Goal: Information Seeking & Learning: Learn about a topic

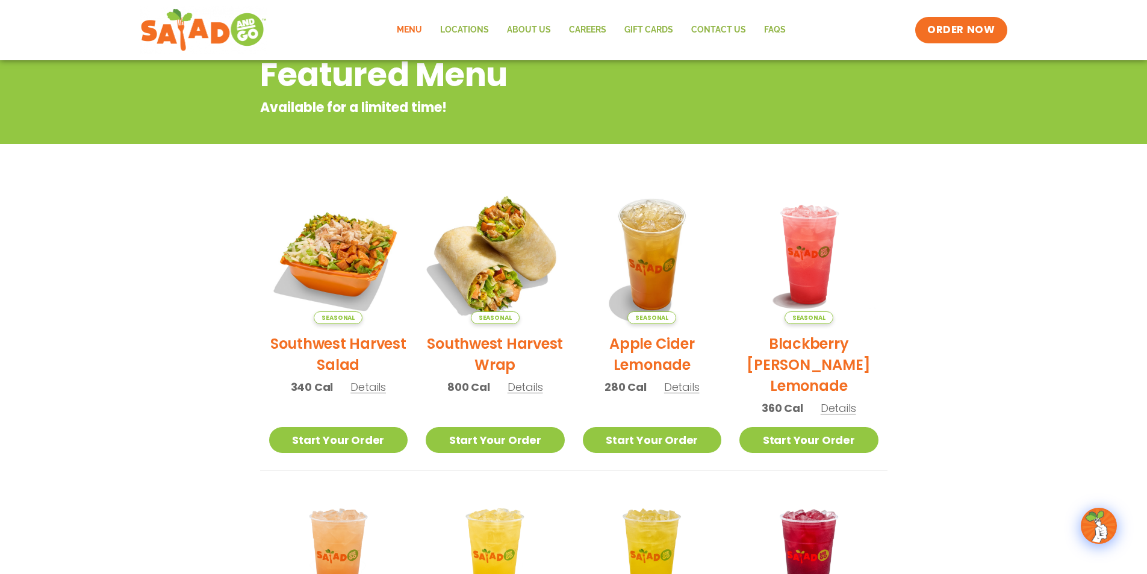
scroll to position [120, 0]
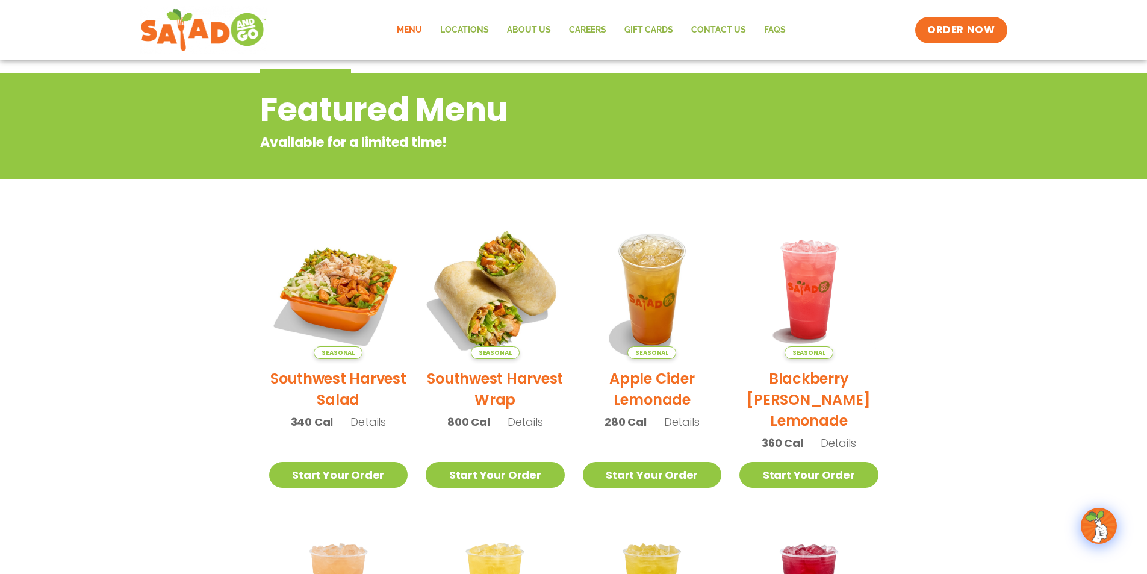
click at [521, 284] on img at bounding box center [495, 289] width 163 height 163
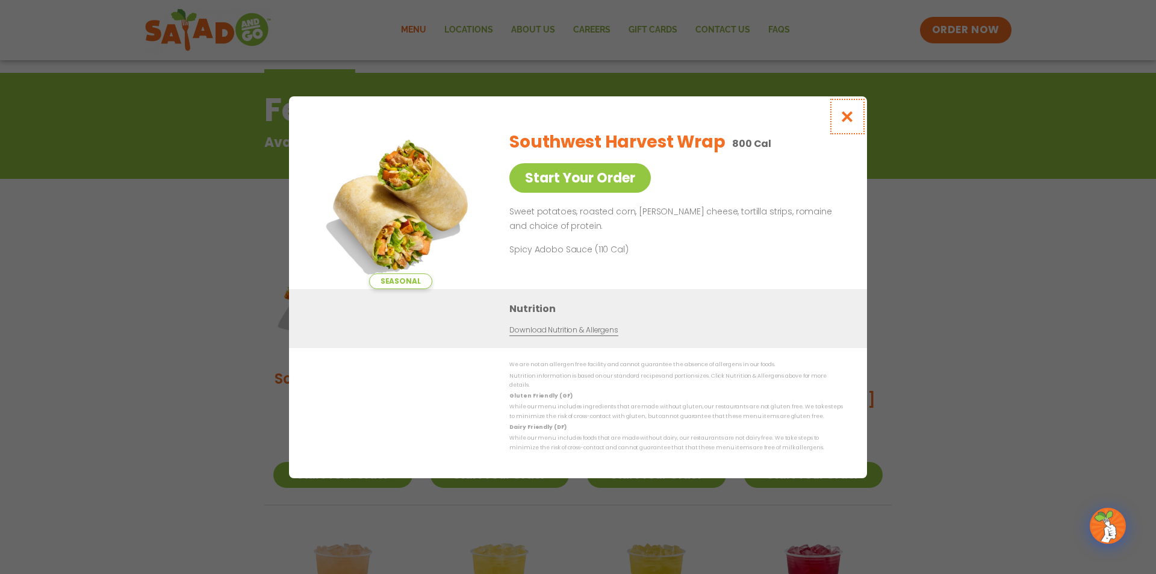
click at [841, 122] on icon "Close modal" at bounding box center [847, 116] width 15 height 13
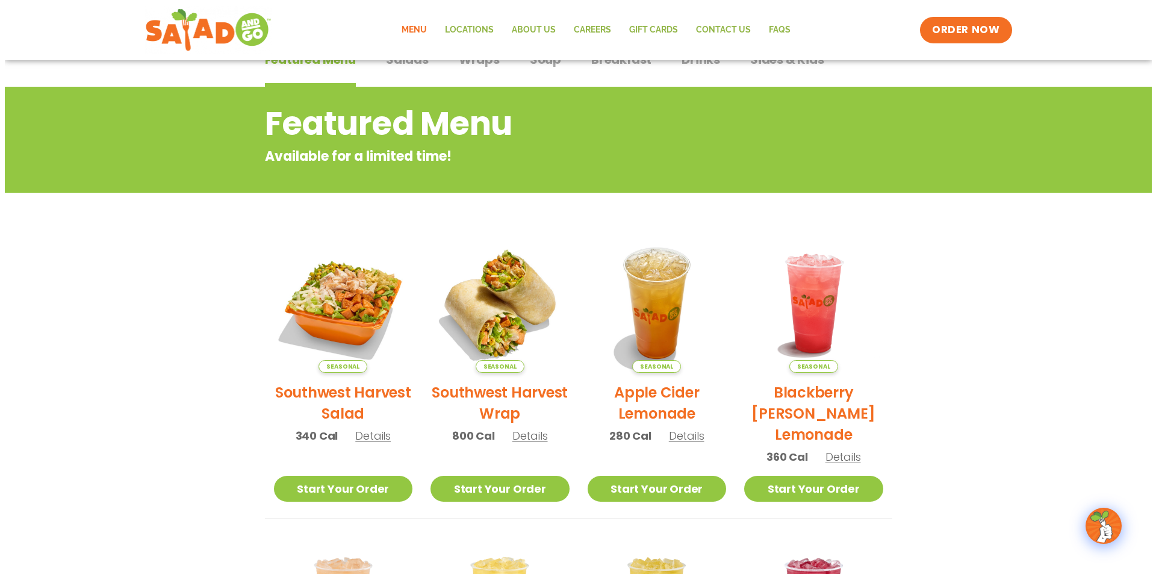
scroll to position [105, 0]
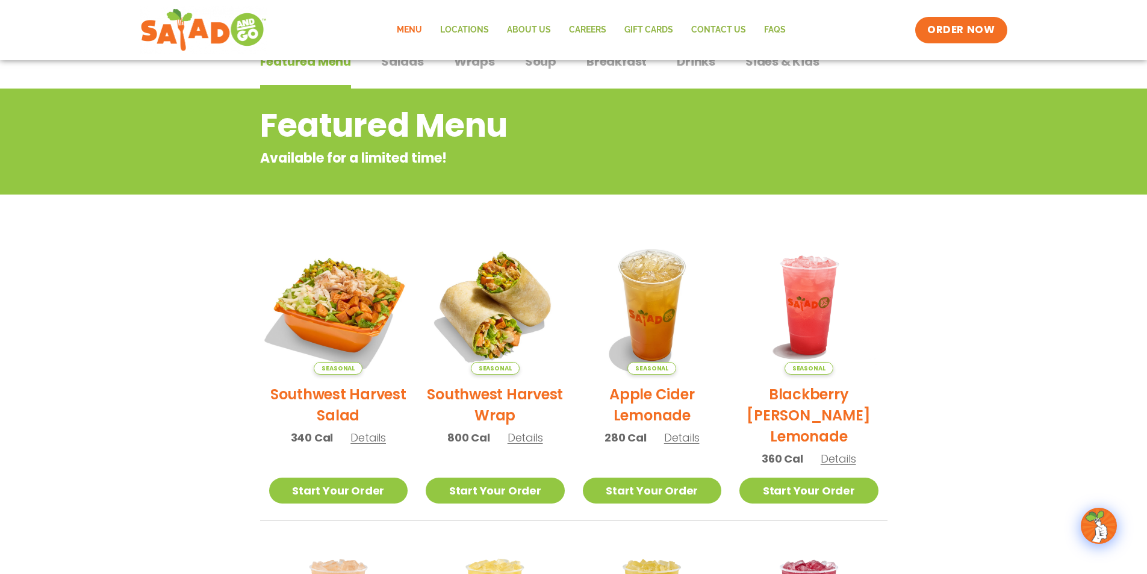
click at [371, 330] on img at bounding box center [337, 304] width 163 height 163
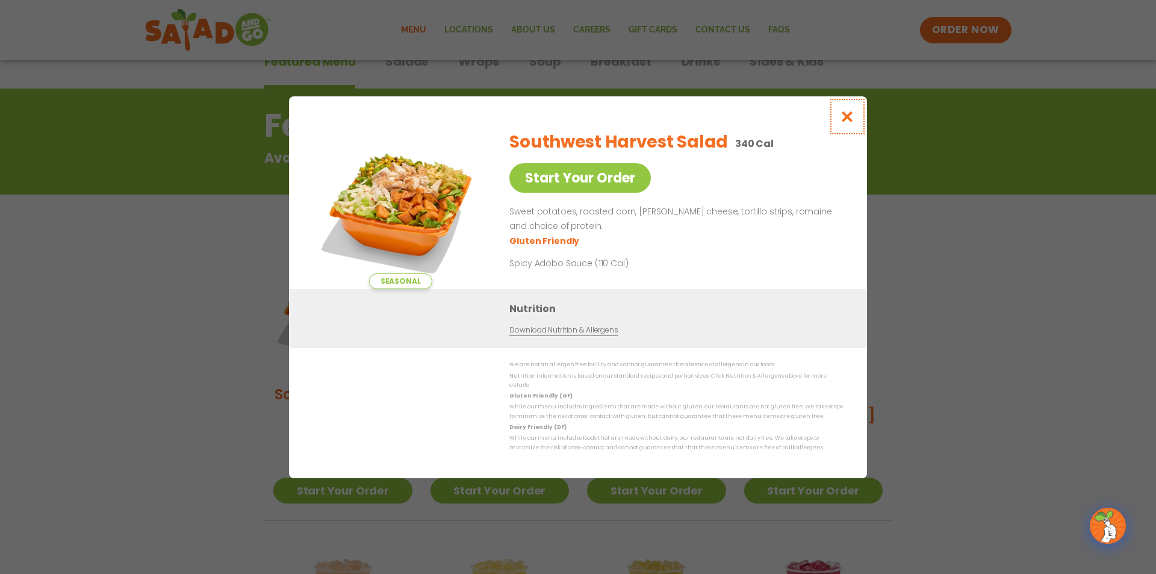
click at [848, 116] on icon "Close modal" at bounding box center [847, 116] width 15 height 13
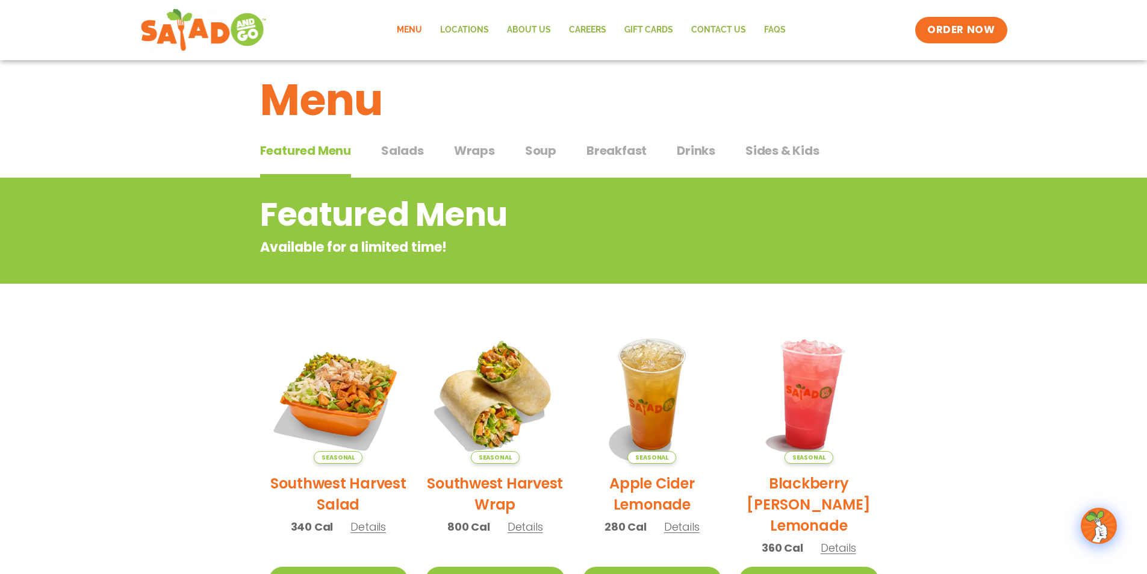
scroll to position [0, 0]
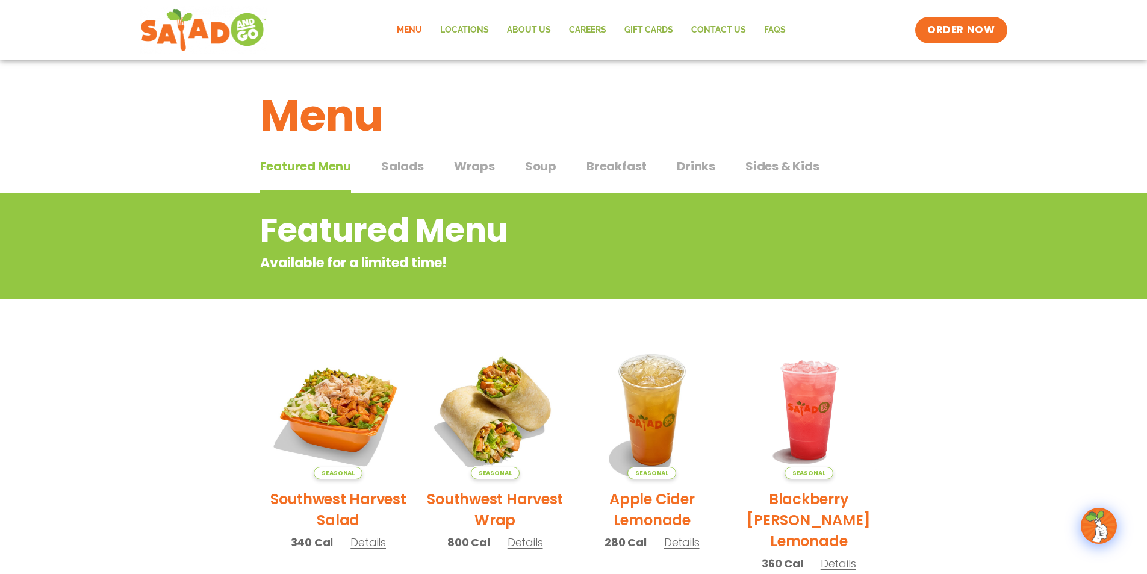
click at [412, 174] on span "Salads" at bounding box center [402, 166] width 43 height 18
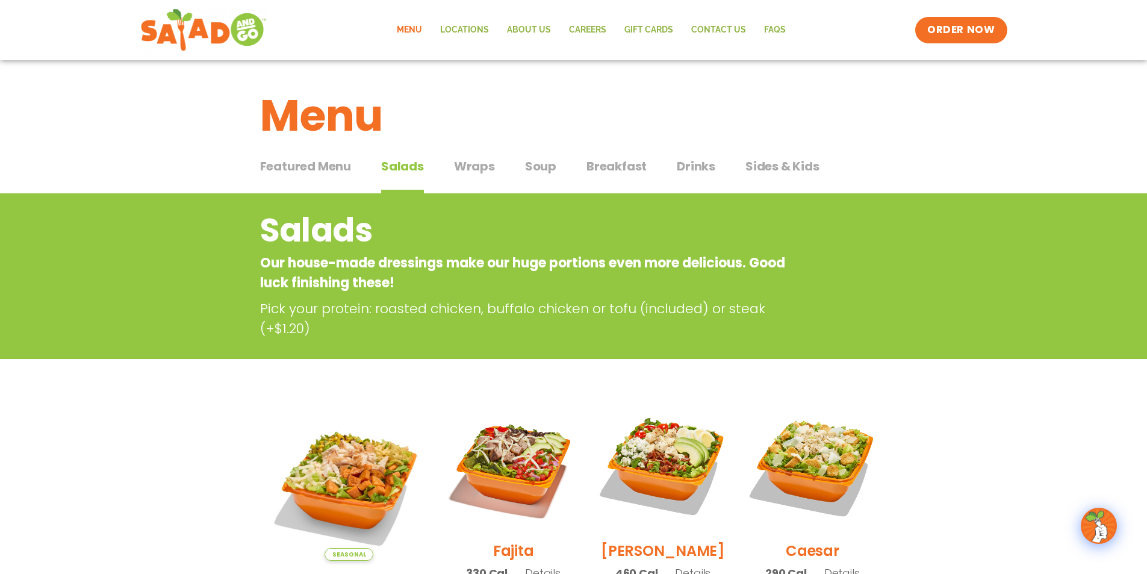
click at [476, 178] on button "Wraps Wraps" at bounding box center [474, 175] width 41 height 37
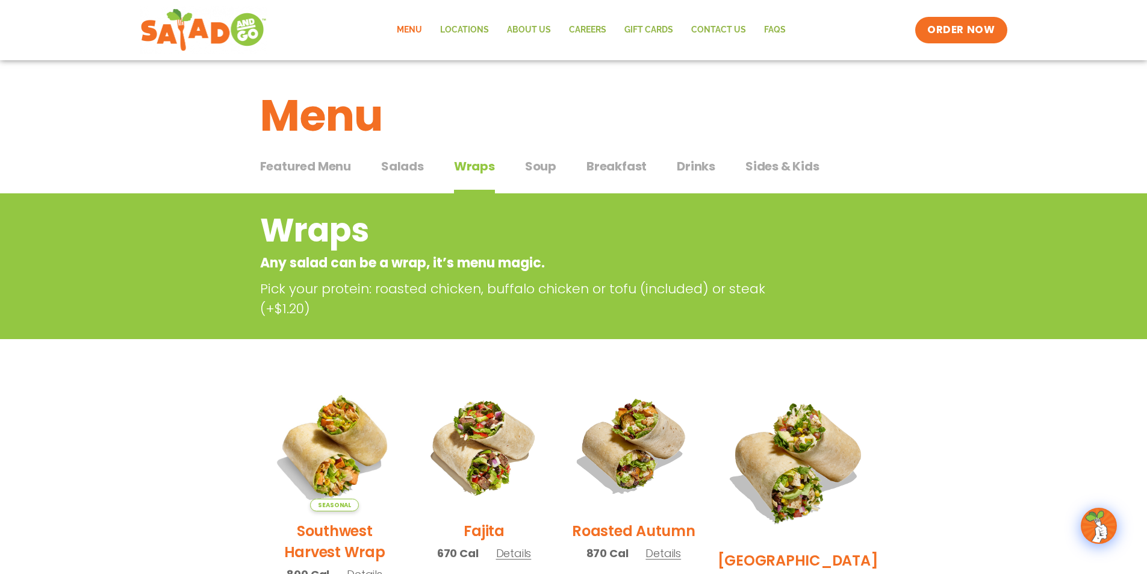
click at [402, 172] on span "Salads" at bounding box center [402, 166] width 43 height 18
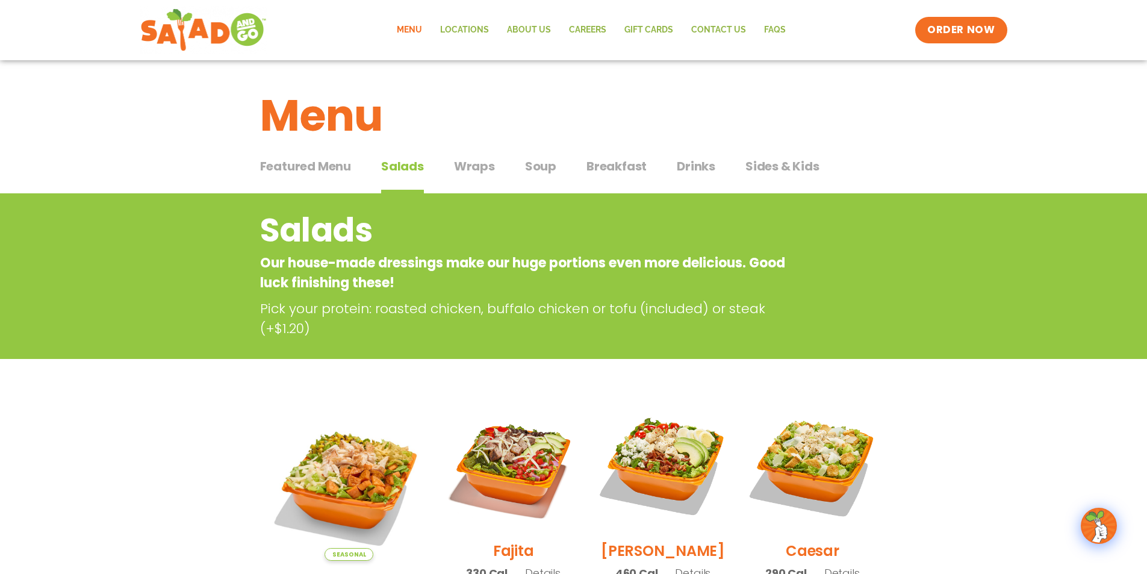
click at [478, 165] on span "Wraps" at bounding box center [474, 166] width 41 height 18
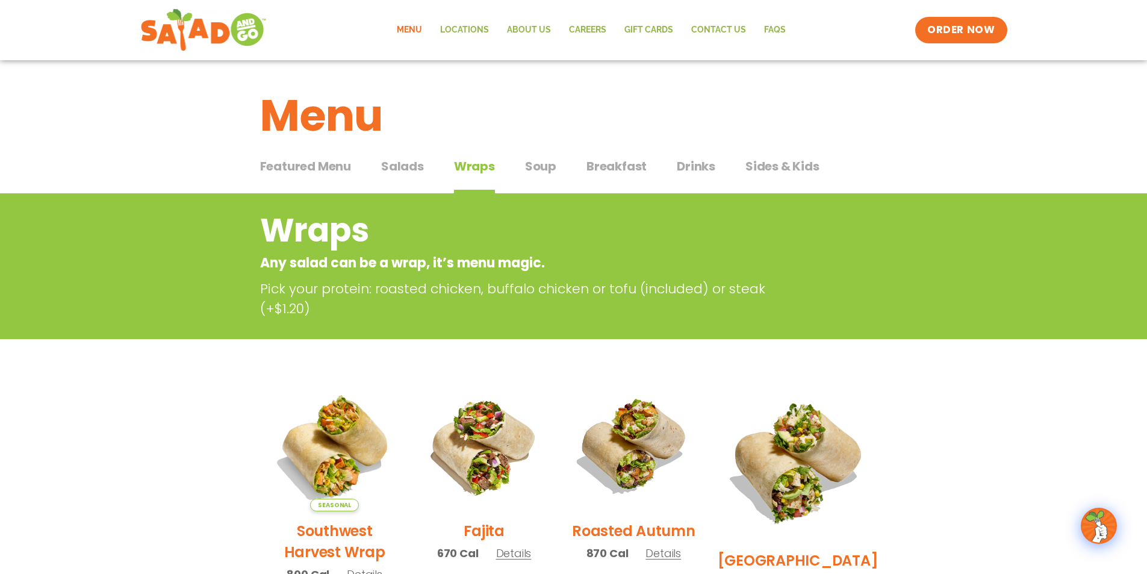
click at [541, 170] on span "Soup" at bounding box center [540, 166] width 31 height 18
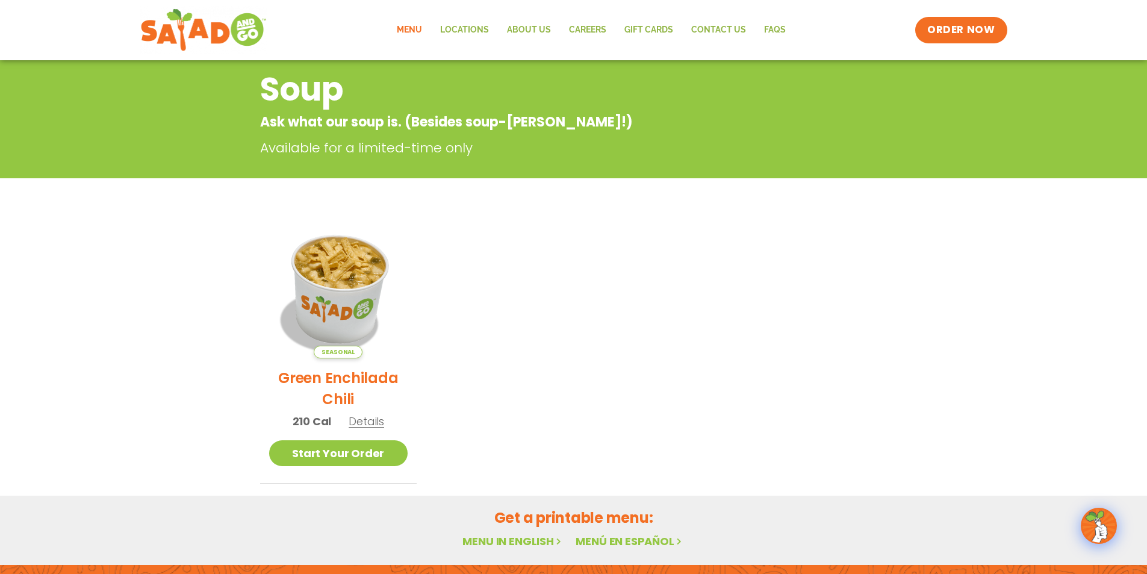
scroll to position [60, 0]
